Goal: Task Accomplishment & Management: Use online tool/utility

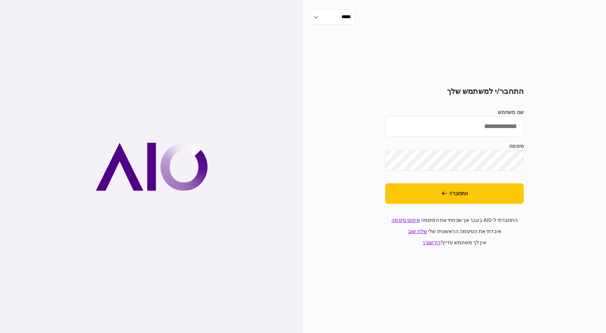
click at [419, 131] on input "שם משתמש" at bounding box center [454, 126] width 138 height 21
type input "*********"
click at [385, 183] on button "התחבר/י" at bounding box center [454, 193] width 138 height 21
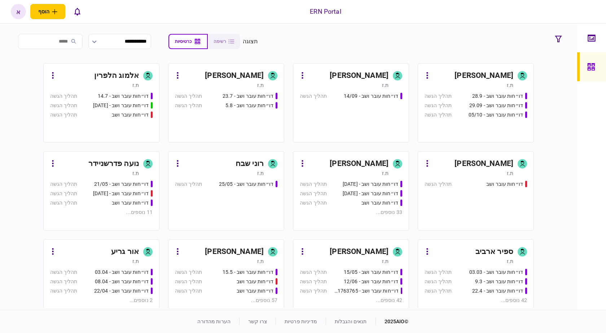
click at [71, 39] on input "search" at bounding box center [50, 41] width 65 height 15
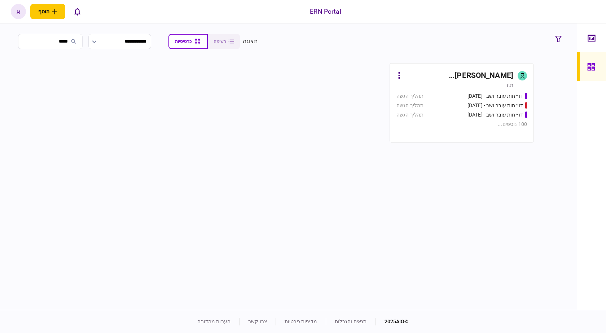
type input "*****"
click at [502, 81] on div "ת.ז" at bounding box center [454, 84] width 117 height 7
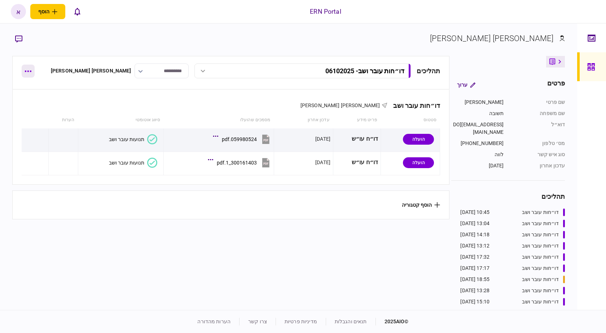
click at [26, 66] on button "button" at bounding box center [28, 71] width 13 height 13
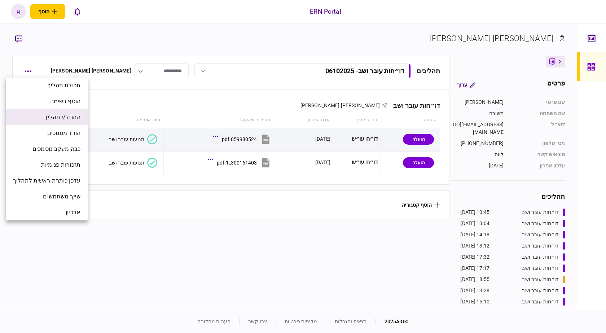
click at [71, 116] on span "התחל/י תהליך" at bounding box center [62, 117] width 36 height 9
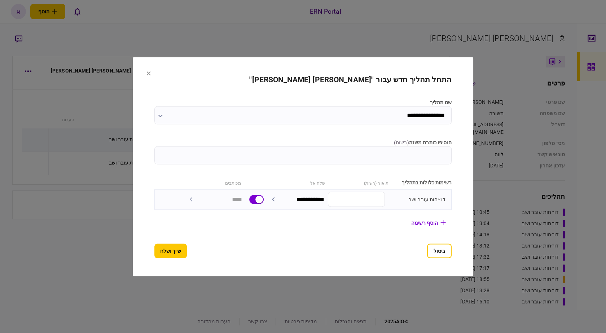
click at [356, 160] on input "הוסיפו כותרת משנה ( רשות )" at bounding box center [302, 155] width 297 height 18
type input "********"
click at [167, 250] on button "שייך ושלח" at bounding box center [170, 250] width 32 height 14
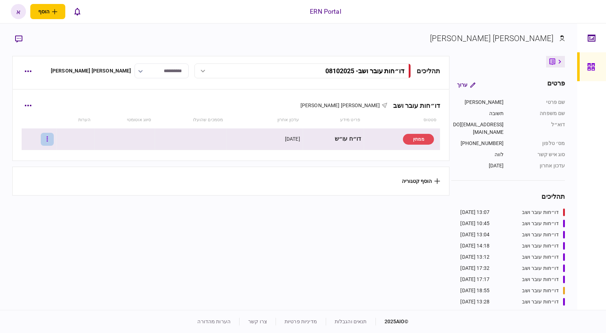
click at [54, 138] on button "button" at bounding box center [47, 139] width 13 height 13
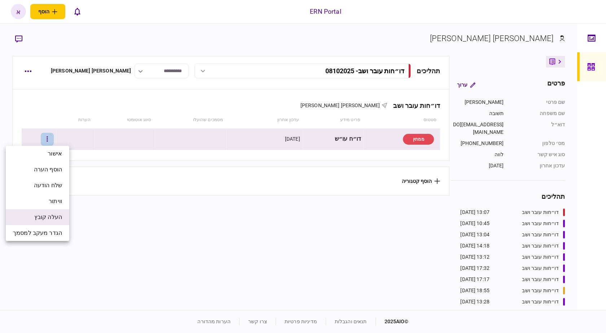
click at [57, 219] on span "העלה קובץ" at bounding box center [48, 217] width 28 height 9
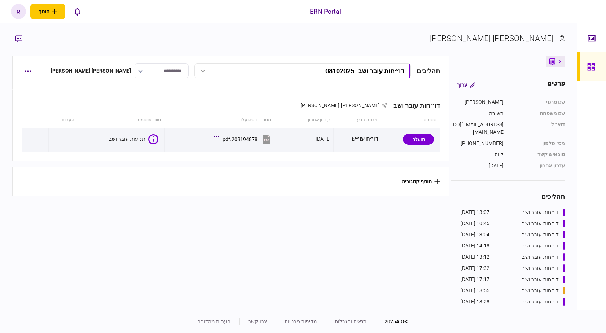
click at [204, 214] on section "תהליכים דו״חות עובר ושב - 08102025 דו״חות עובר ושב - 08102025 13:07 [DATE] דו״ח…" at bounding box center [230, 182] width 437 height 252
click at [137, 141] on button "תנועות עובר ושב" at bounding box center [133, 139] width 48 height 10
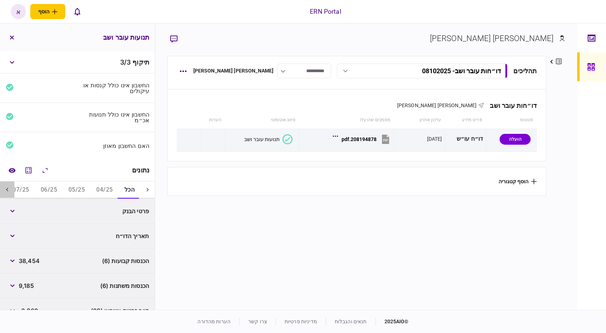
click at [8, 189] on icon at bounding box center [7, 189] width 7 height 7
click at [6, 188] on icon at bounding box center [7, 189] width 7 height 7
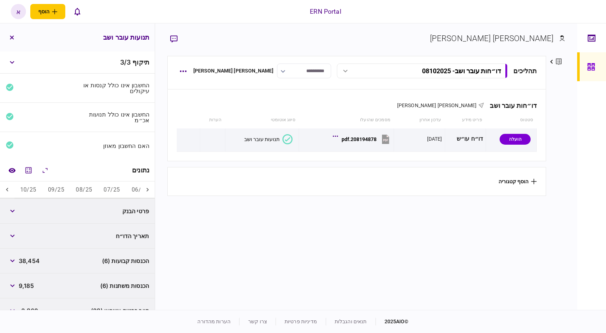
click at [6, 188] on icon at bounding box center [7, 189] width 7 height 7
click at [32, 168] on icon "מחשבון" at bounding box center [28, 170] width 9 height 9
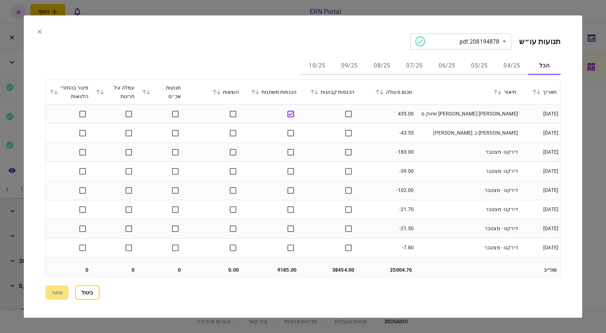
click at [411, 70] on button "07/25" at bounding box center [414, 65] width 32 height 17
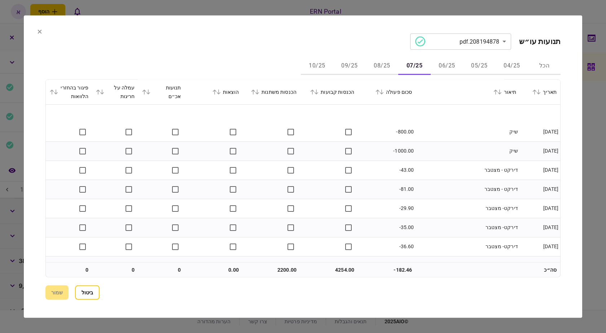
scroll to position [187, 0]
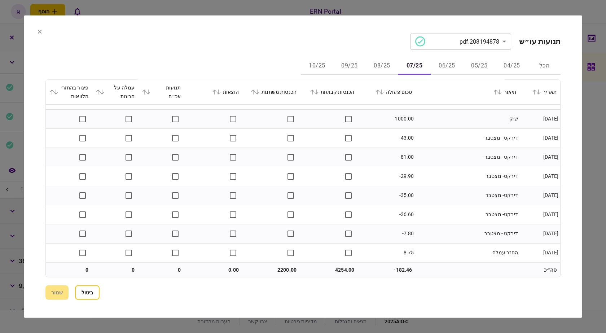
click at [380, 66] on button "08/25" at bounding box center [382, 65] width 32 height 17
click at [340, 67] on button "09/25" at bounding box center [349, 65] width 32 height 17
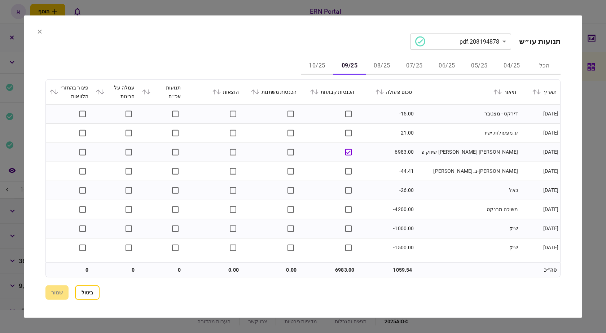
click at [316, 67] on button "10/25" at bounding box center [317, 65] width 32 height 17
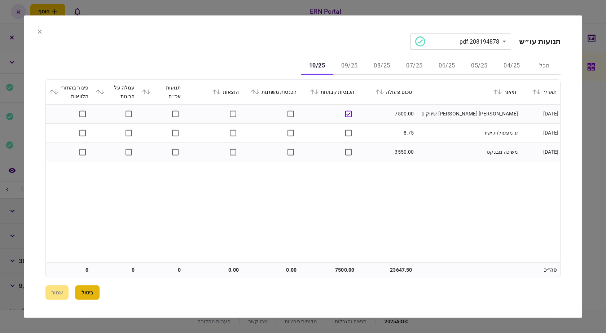
click at [97, 295] on button "ביטול" at bounding box center [87, 292] width 25 height 14
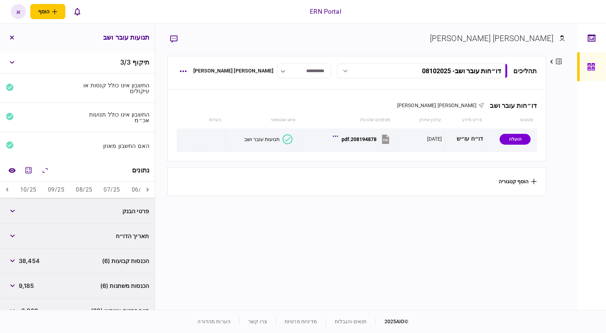
drag, startPoint x: 107, startPoint y: 185, endPoint x: 112, endPoint y: 173, distance: 13.6
click at [106, 184] on button "07/25" at bounding box center [112, 189] width 28 height 17
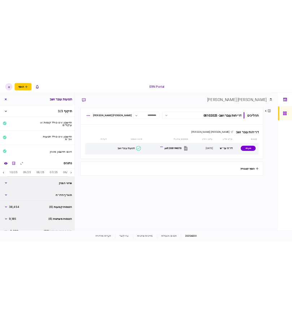
scroll to position [0, -91]
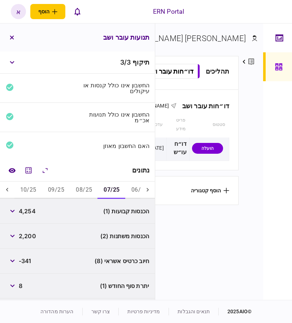
click at [222, 12] on div "ERN Portal הוסף לקוח עסקי לקוח פרטי א א אריאל תשובה arielt@ern.co.il עברית Engl…" at bounding box center [146, 11] width 292 height 23
click at [29, 213] on span "4,254" at bounding box center [27, 211] width 17 height 9
copy span "4,254"
click at [79, 195] on button "08/25" at bounding box center [84, 189] width 28 height 17
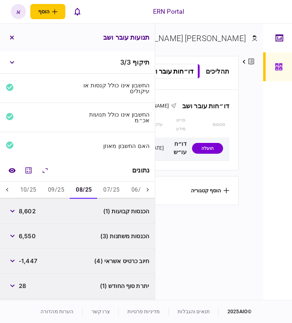
click at [30, 209] on span "8,602" at bounding box center [27, 211] width 17 height 9
copy span "8,602"
drag, startPoint x: 59, startPoint y: 185, endPoint x: 52, endPoint y: 202, distance: 18.6
click at [59, 185] on button "09/25" at bounding box center [56, 189] width 28 height 17
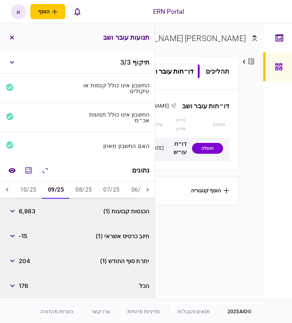
click at [29, 212] on span "6,983" at bounding box center [27, 211] width 17 height 9
click at [30, 212] on span "6,983" at bounding box center [27, 211] width 17 height 9
copy span "6,983"
click at [33, 188] on button "10/25" at bounding box center [28, 189] width 28 height 17
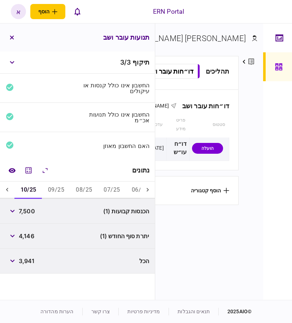
click at [31, 211] on span "7,500" at bounding box center [27, 211] width 16 height 9
click at [32, 211] on span "7,500" at bounding box center [27, 211] width 16 height 9
copy span "7,500"
